Goal: Task Accomplishment & Management: Use online tool/utility

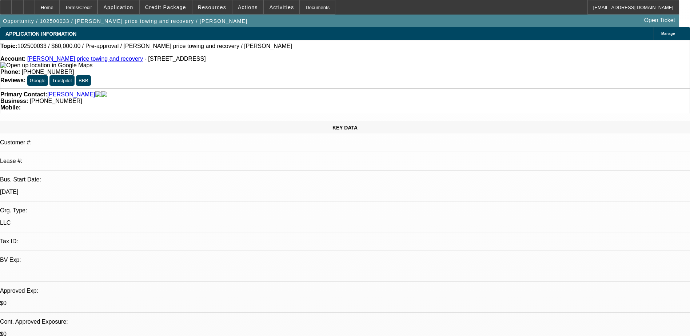
select select "0"
select select "2"
select select "0.1"
select select "4"
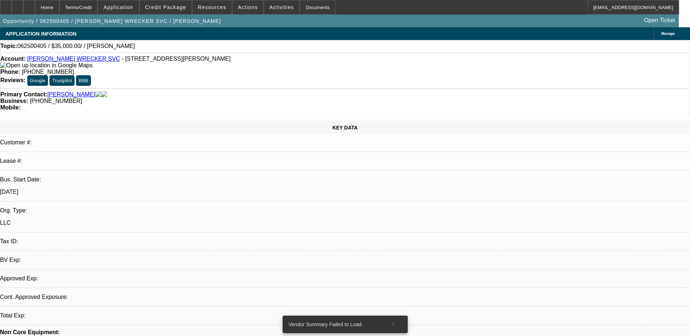
select select "0"
select select "2"
select select "0.1"
select select "4"
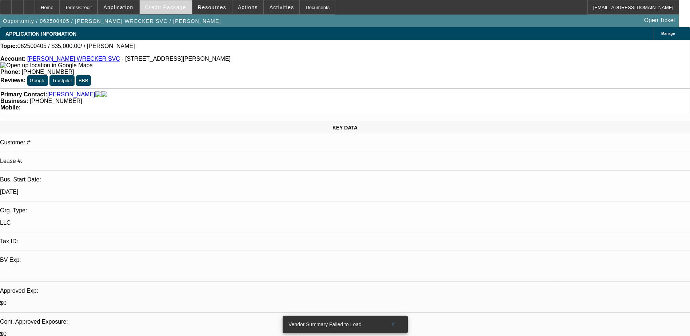
click at [176, 1] on span at bounding box center [166, 7] width 52 height 17
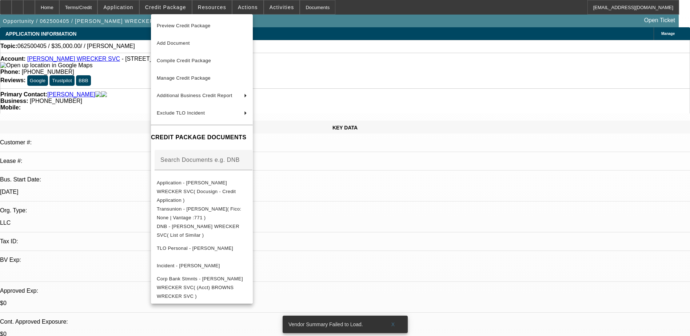
click at [30, 7] on div at bounding box center [345, 168] width 690 height 336
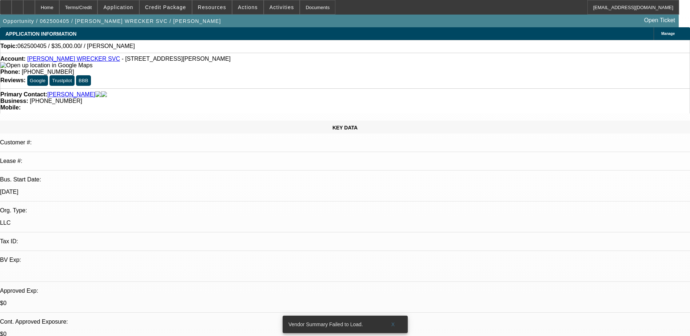
click at [17, 5] on icon at bounding box center [17, 5] width 0 height 0
click at [35, 4] on div at bounding box center [29, 7] width 12 height 15
select select "0"
select select "2"
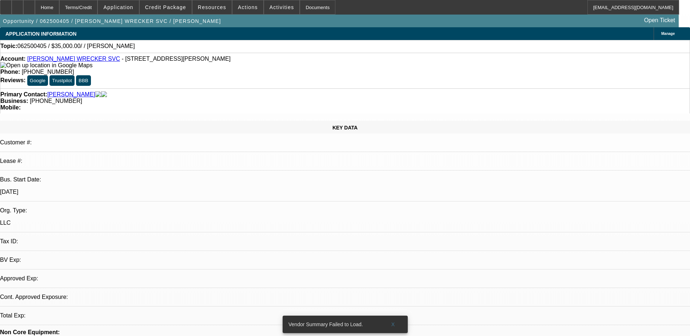
select select "0.1"
select select "4"
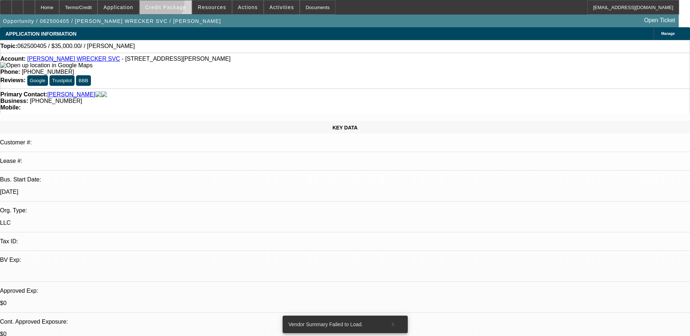
click at [171, 4] on span at bounding box center [166, 7] width 52 height 17
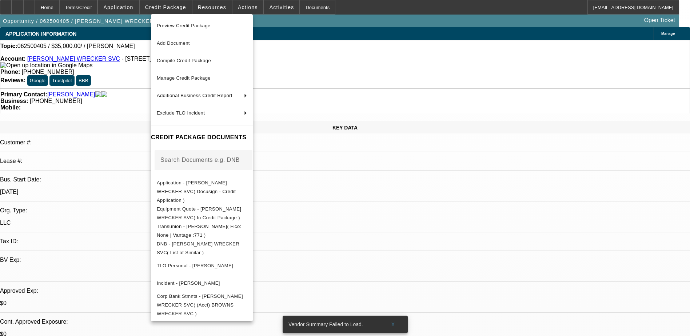
click at [388, 40] on div at bounding box center [345, 168] width 690 height 336
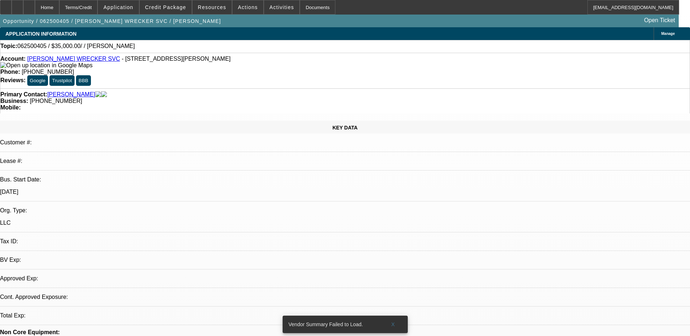
select select "0"
select select "2"
select select "0.1"
select select "4"
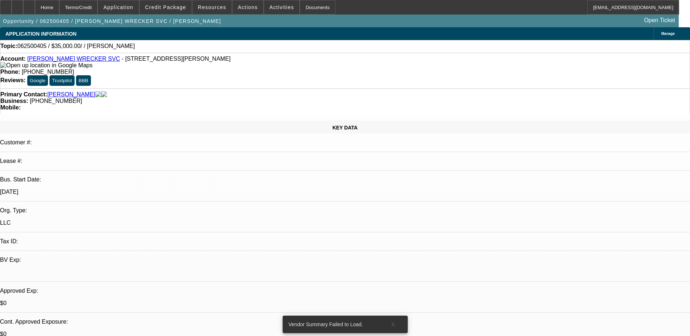
click at [139, 10] on span at bounding box center [118, 7] width 41 height 17
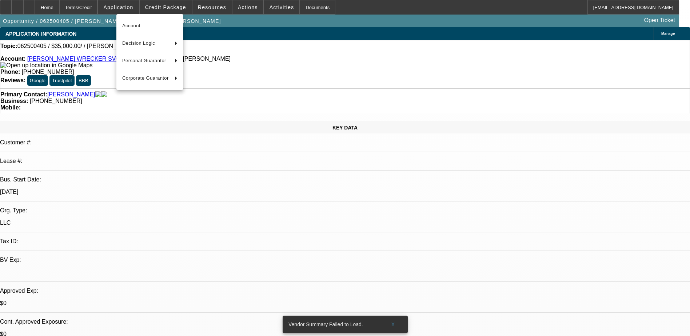
click at [247, 24] on div at bounding box center [345, 168] width 690 height 336
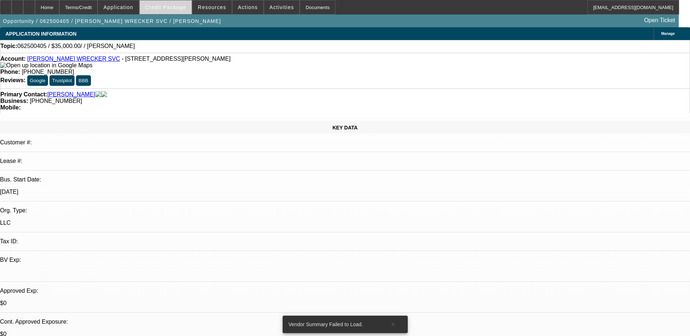
click at [164, 6] on span "Credit Package" at bounding box center [165, 7] width 41 height 6
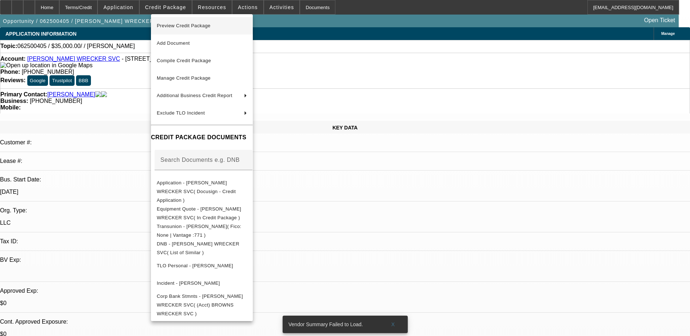
click at [190, 24] on span "Preview Credit Package" at bounding box center [184, 25] width 54 height 5
